Goal: Find contact information

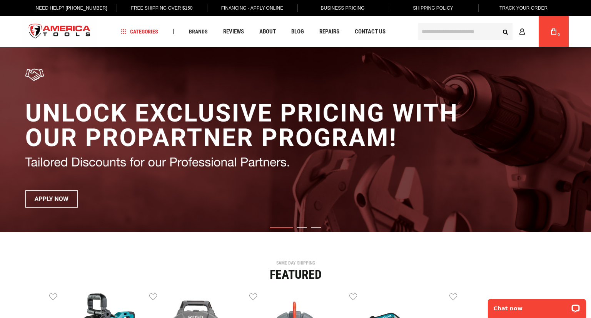
click at [389, 27] on div "Navigation Categories Plumbing Tools Drain Cleaning Diagnostics Pressing Diagno…" at bounding box center [266, 31] width 300 height 31
click at [378, 30] on span "Contact Us" at bounding box center [370, 32] width 31 height 6
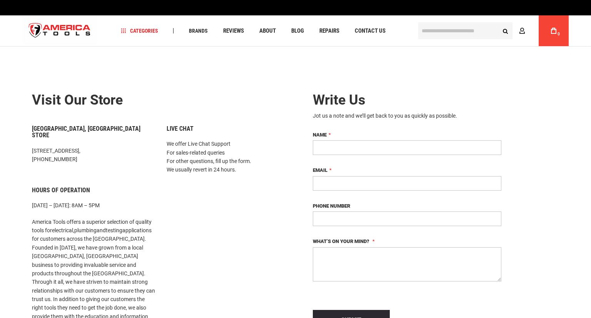
click at [233, 88] on div at bounding box center [161, 87] width 258 height 12
